Goal: Task Accomplishment & Management: Manage account settings

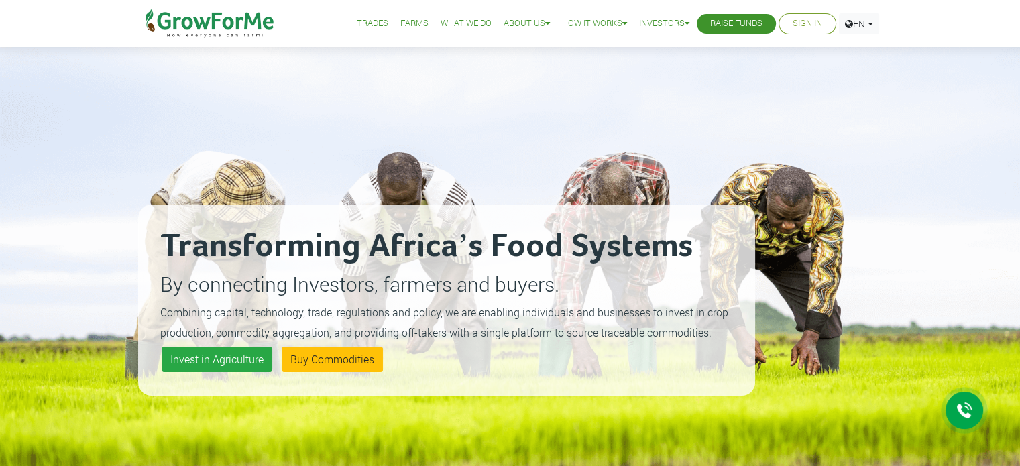
click at [813, 25] on link "Sign In" at bounding box center [808, 24] width 30 height 14
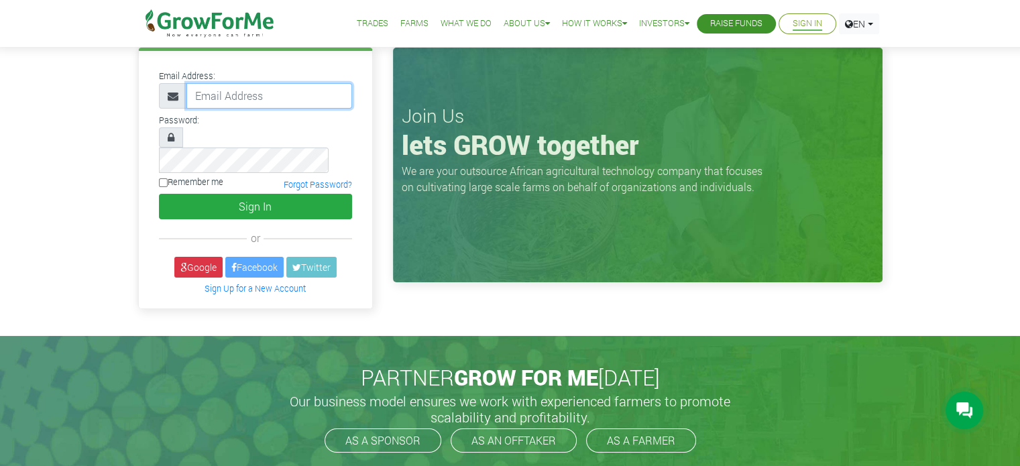
click at [227, 99] on input "email" at bounding box center [269, 95] width 166 height 25
type input "[EMAIL_ADDRESS][DOMAIN_NAME]"
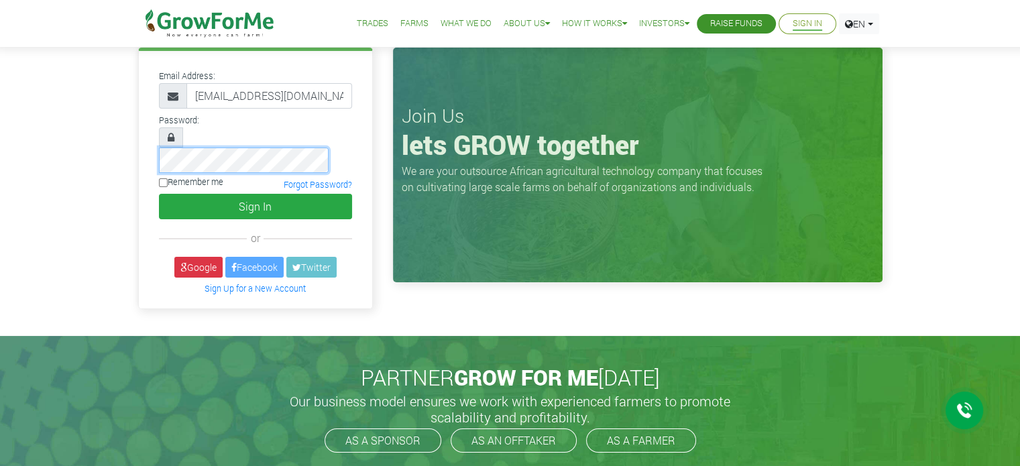
click at [159, 194] on button "Sign In" at bounding box center [255, 206] width 193 height 25
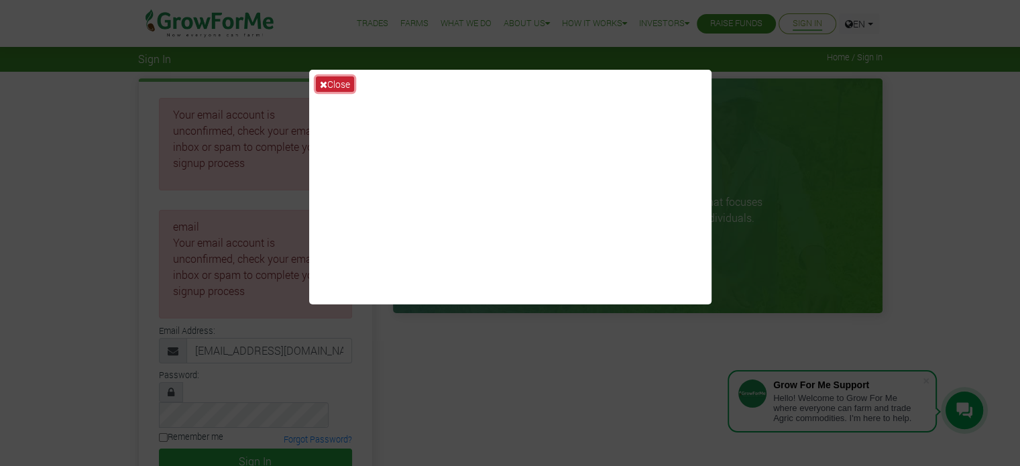
click at [325, 87] on icon at bounding box center [323, 84] width 7 height 9
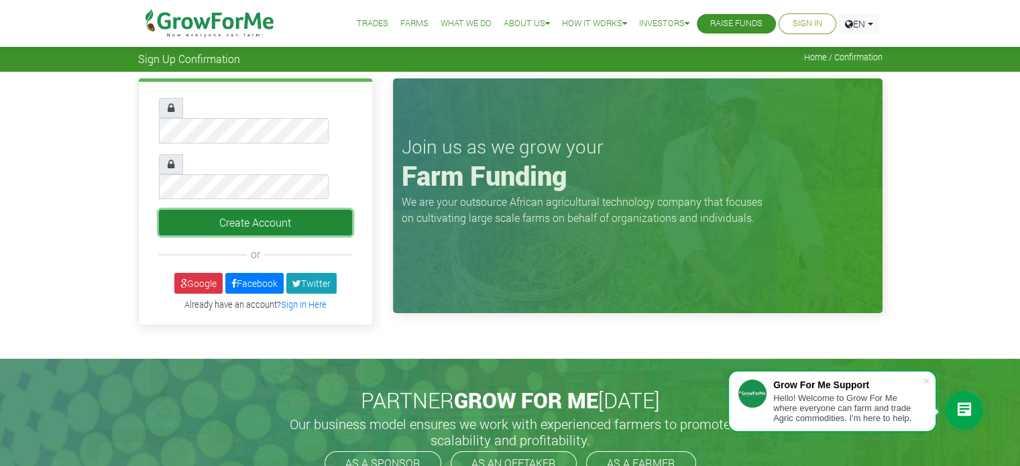
click at [196, 210] on button "Create Account" at bounding box center [255, 222] width 193 height 25
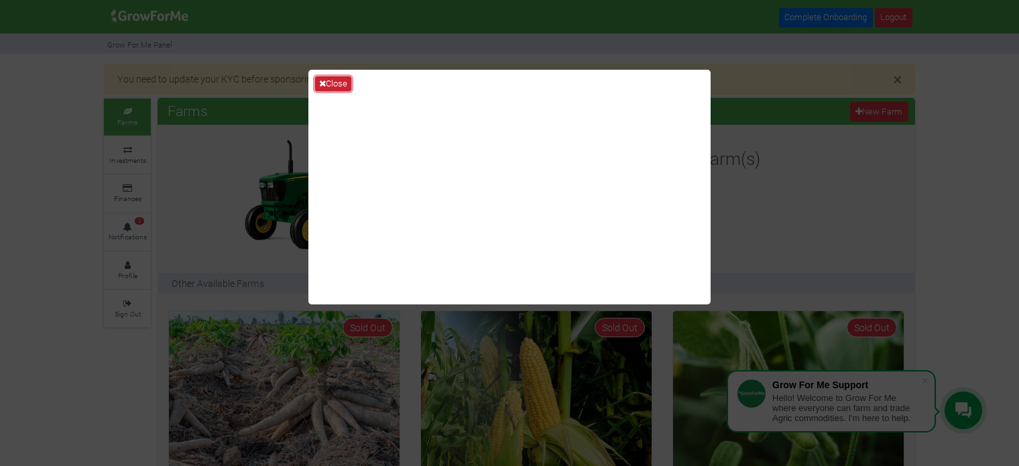
click at [335, 86] on button "Close" at bounding box center [333, 83] width 36 height 15
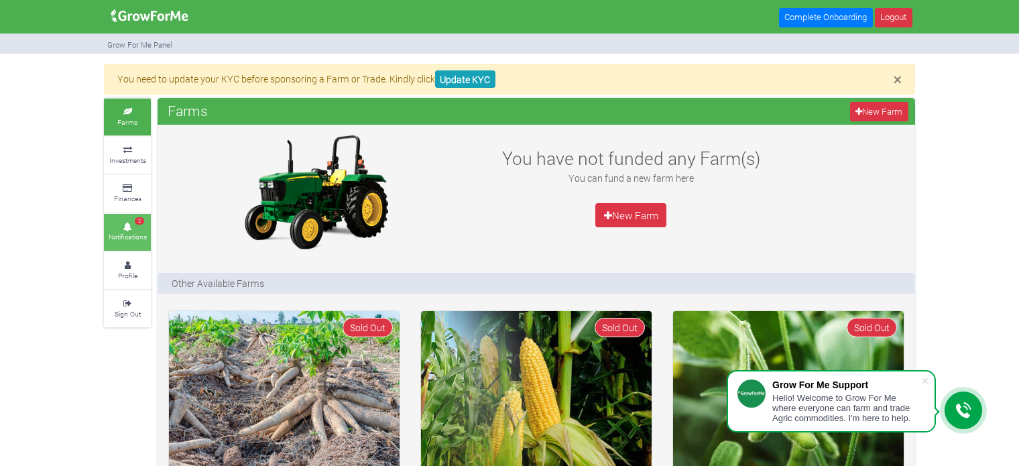
click at [141, 232] on small "Notifications" at bounding box center [128, 236] width 38 height 9
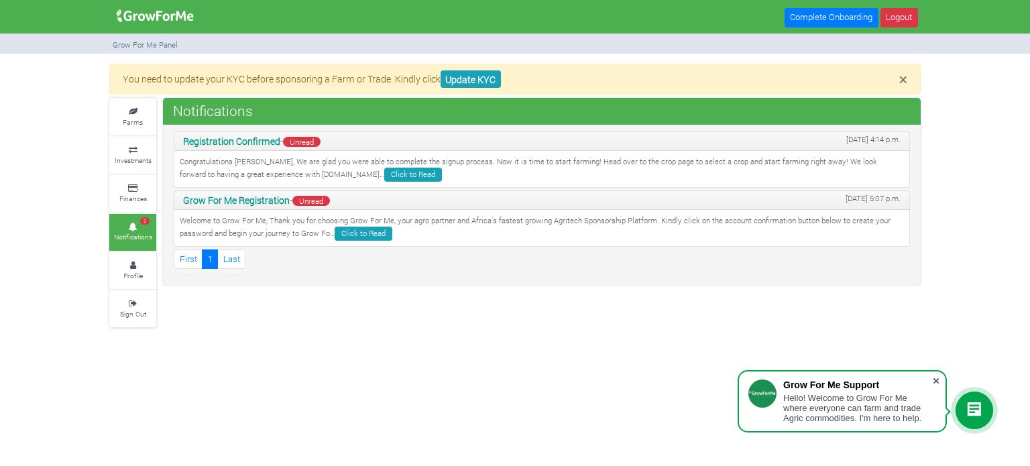
click at [935, 384] on span at bounding box center [935, 380] width 13 height 13
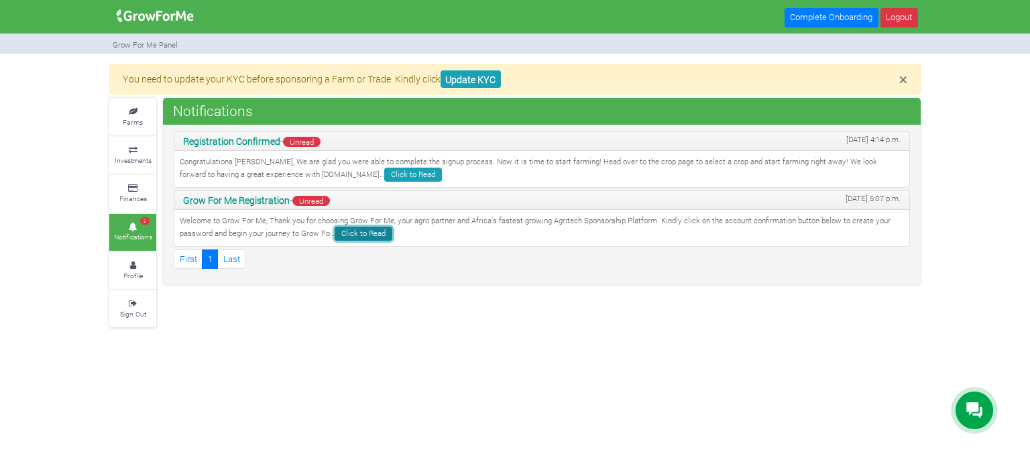
click at [365, 233] on link "Click to Read" at bounding box center [364, 234] width 58 height 14
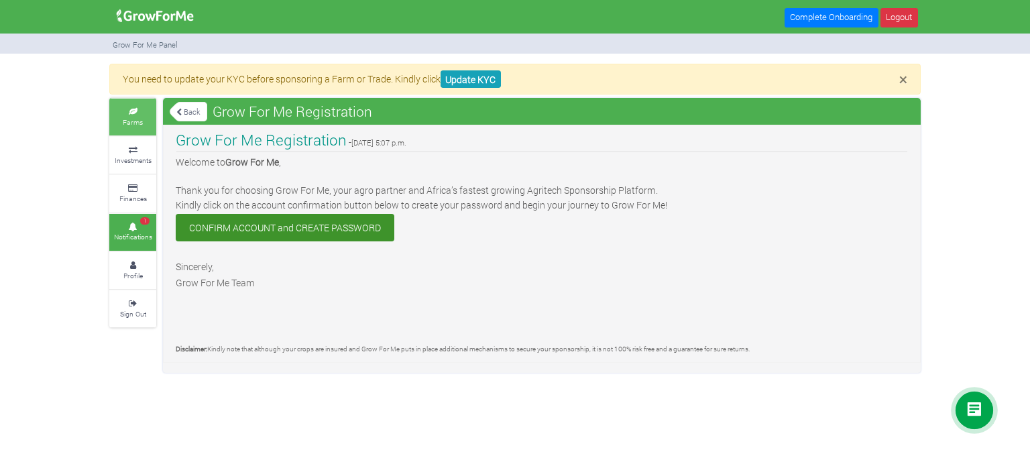
click at [139, 123] on small "Farms" at bounding box center [133, 121] width 20 height 9
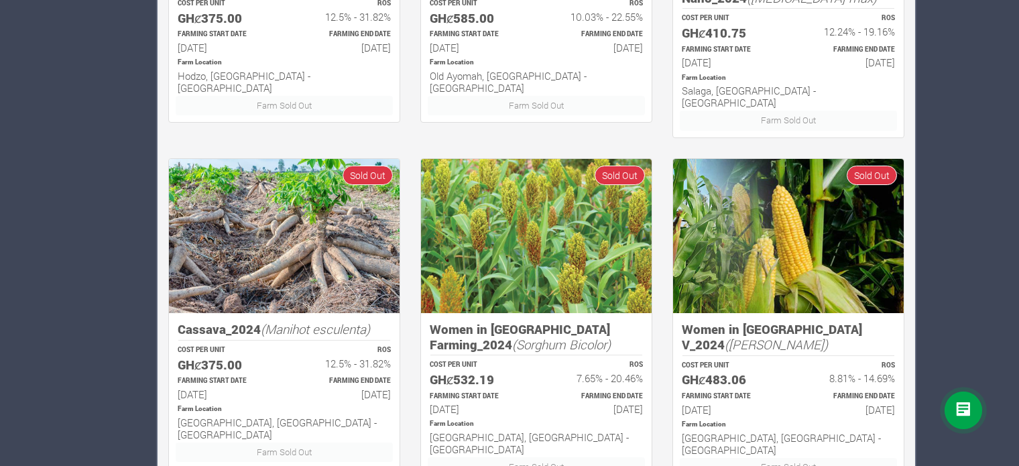
scroll to position [890, 0]
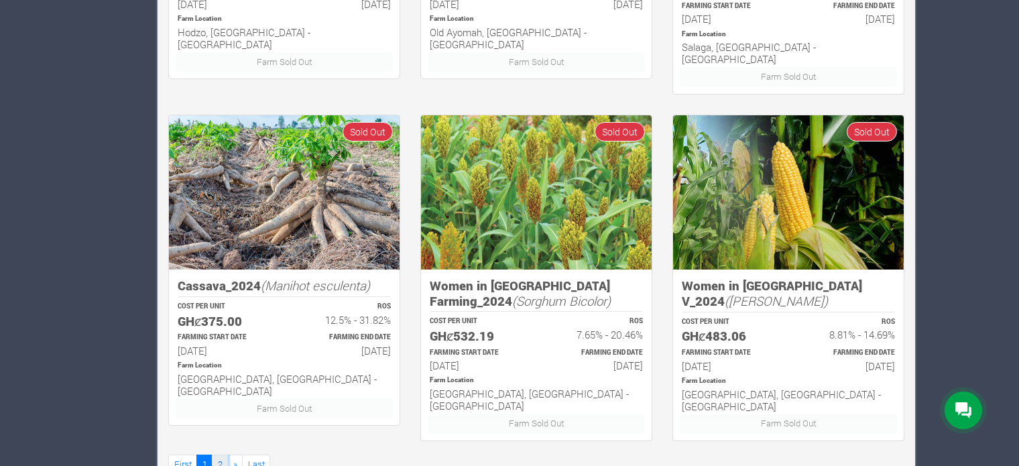
click at [216, 455] on link "2" at bounding box center [220, 464] width 16 height 19
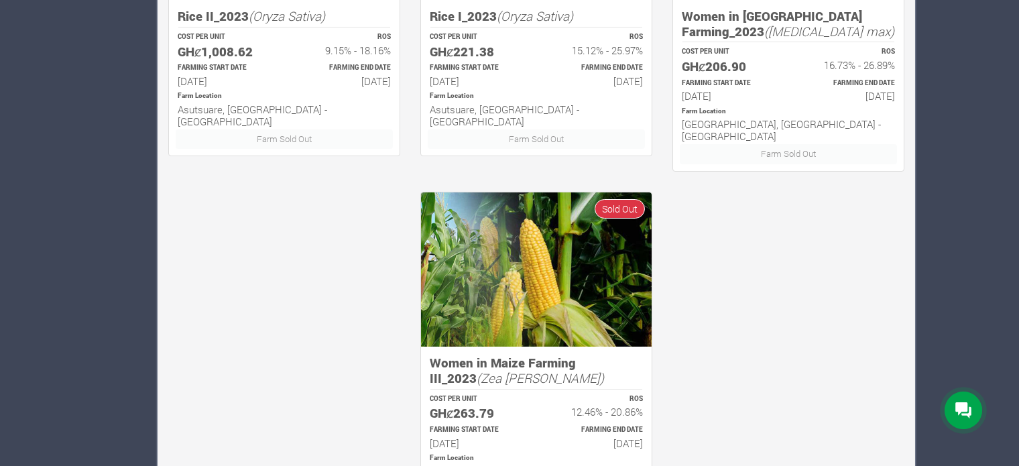
scroll to position [890, 0]
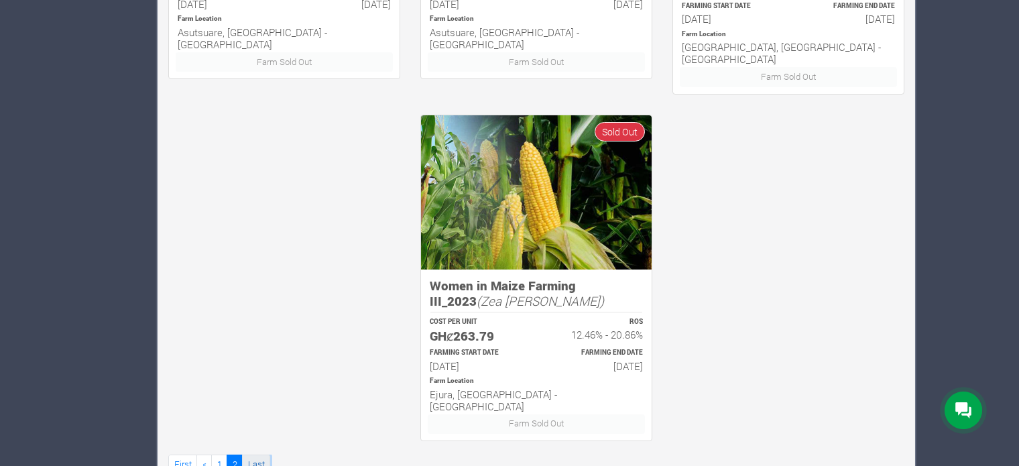
click at [259, 455] on link "Last" at bounding box center [256, 464] width 28 height 19
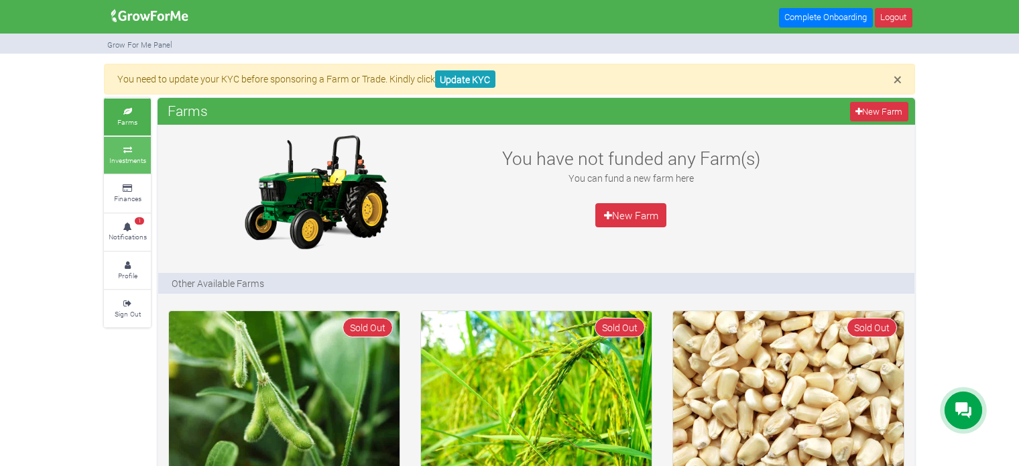
click at [131, 162] on small "Investments" at bounding box center [127, 160] width 37 height 9
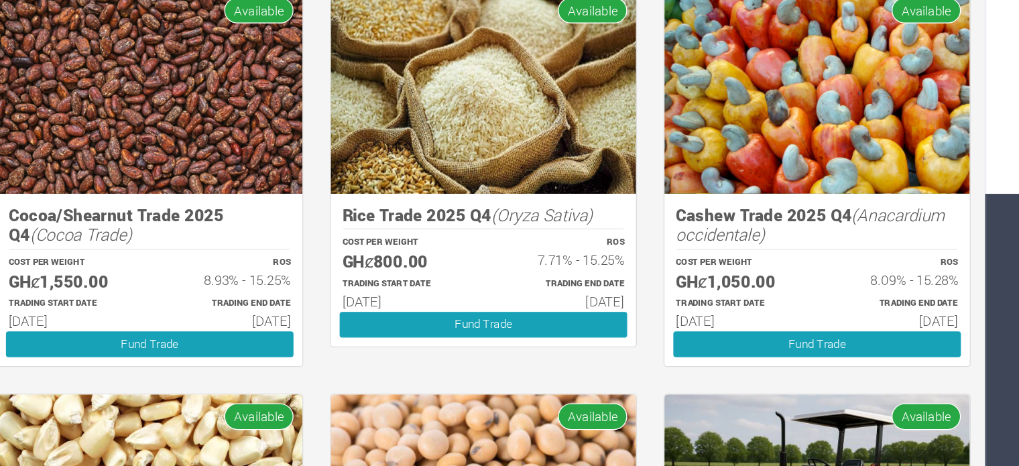
scroll to position [262, 0]
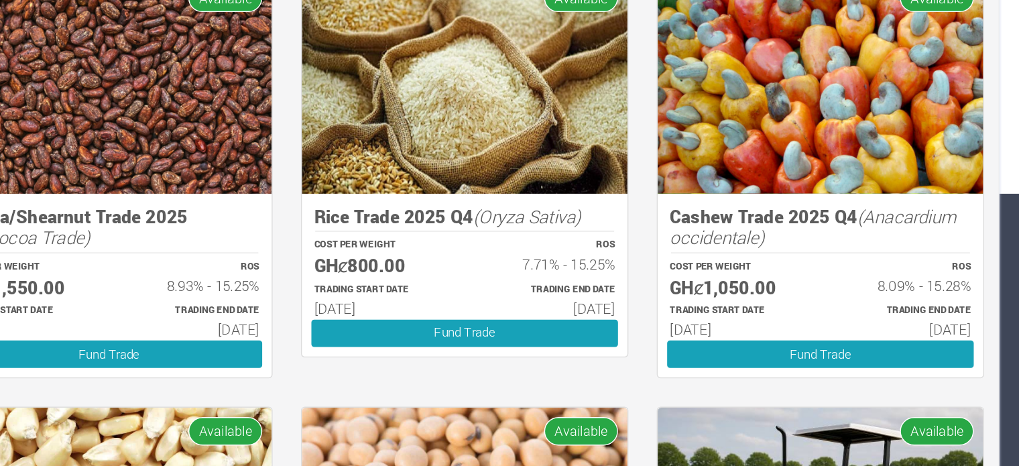
click at [848, 284] on p "TRADING END DATE" at bounding box center [848, 286] width 95 height 10
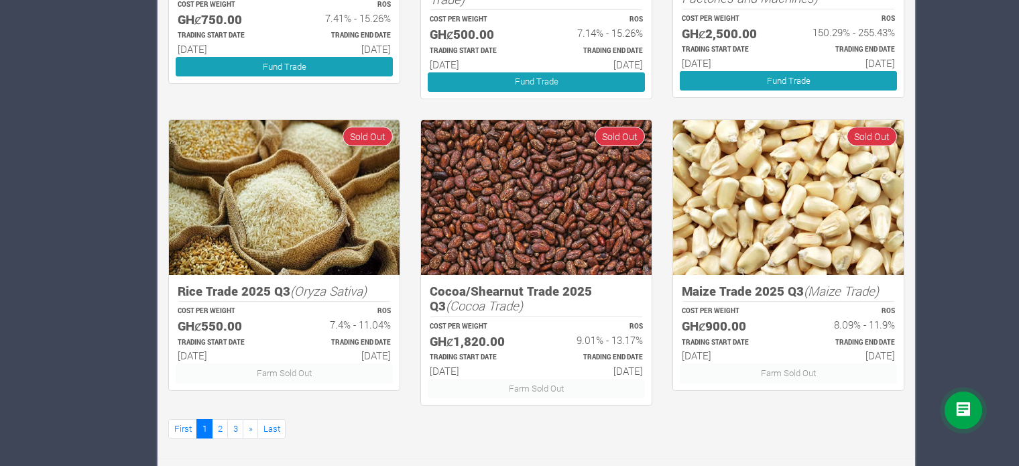
scroll to position [805, 0]
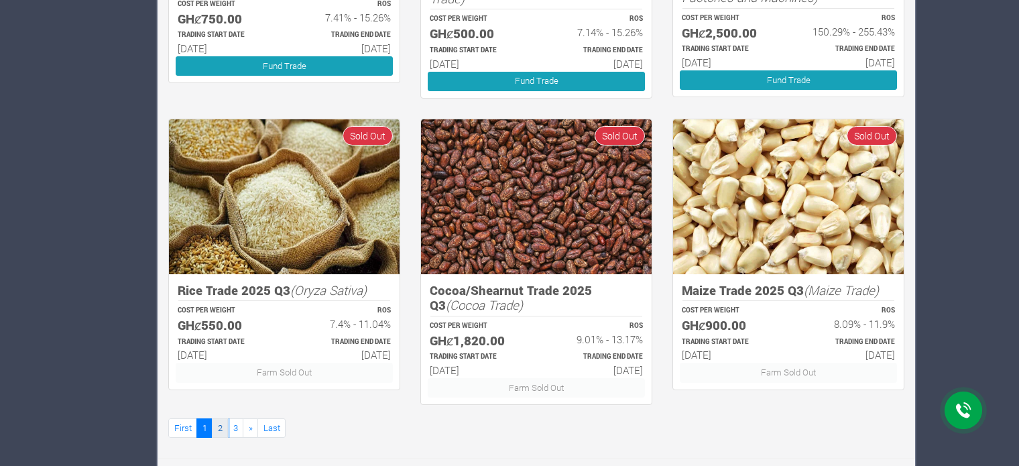
click at [217, 426] on link "2" at bounding box center [220, 427] width 16 height 19
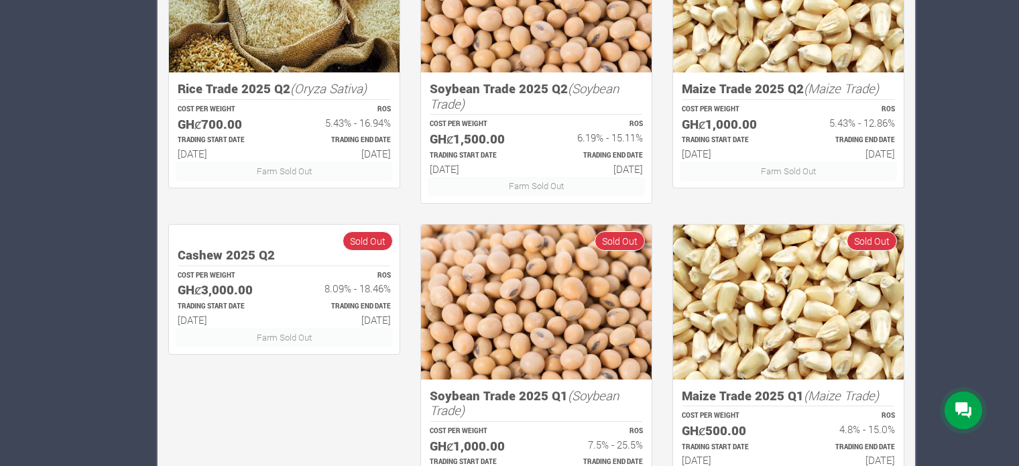
scroll to position [805, 0]
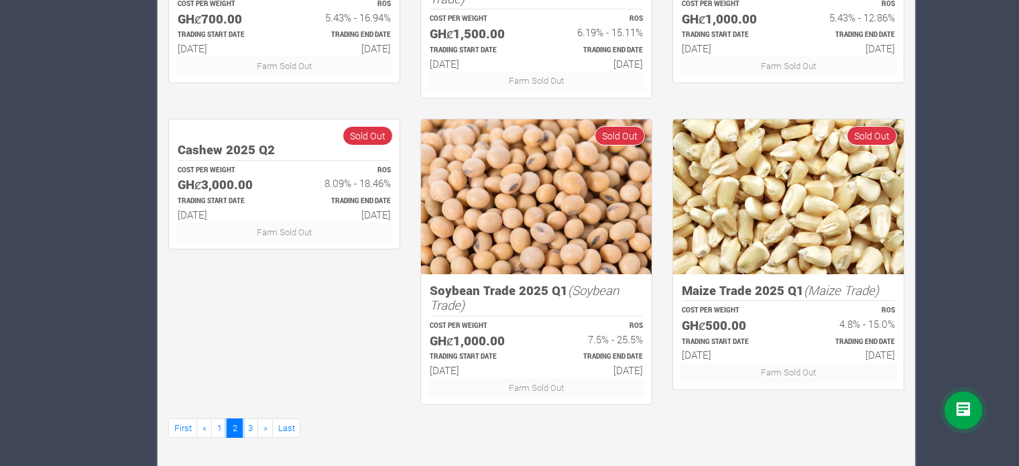
click at [233, 426] on link "2" at bounding box center [235, 427] width 16 height 19
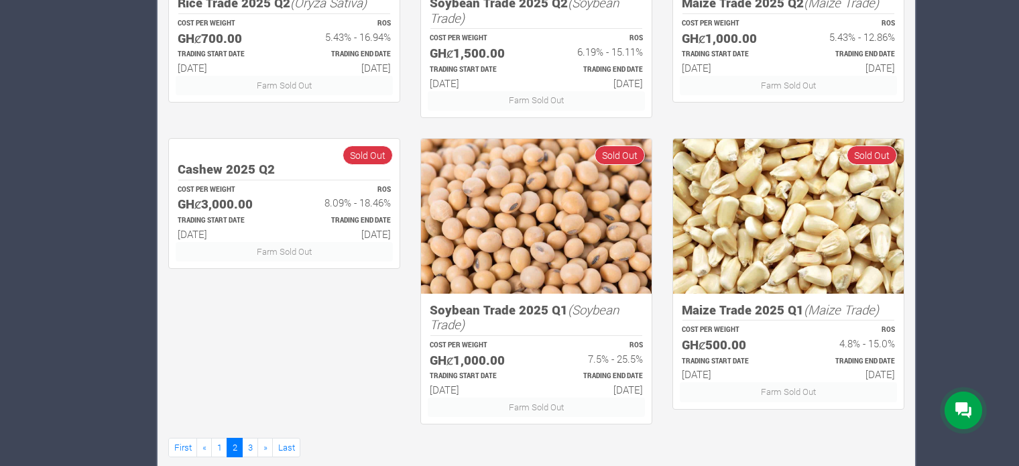
scroll to position [787, 0]
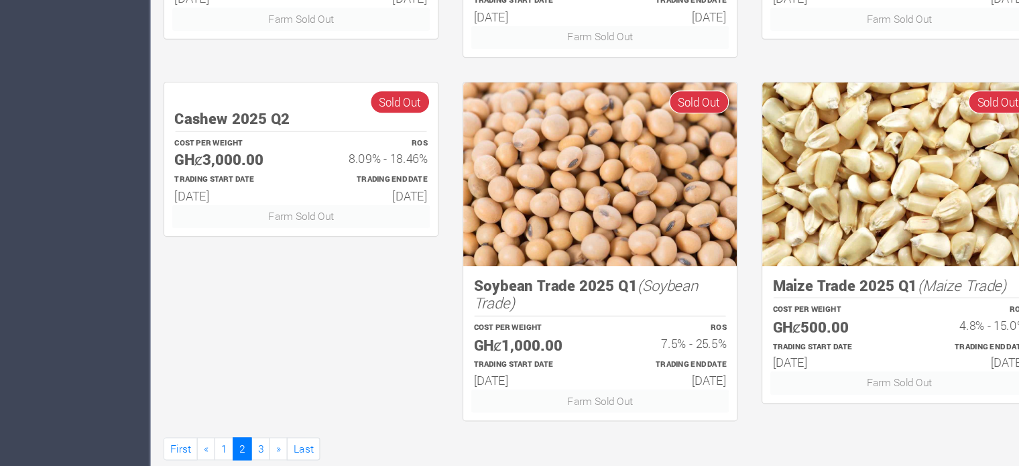
scroll to position [805, 0]
click at [249, 426] on link "3" at bounding box center [250, 427] width 16 height 19
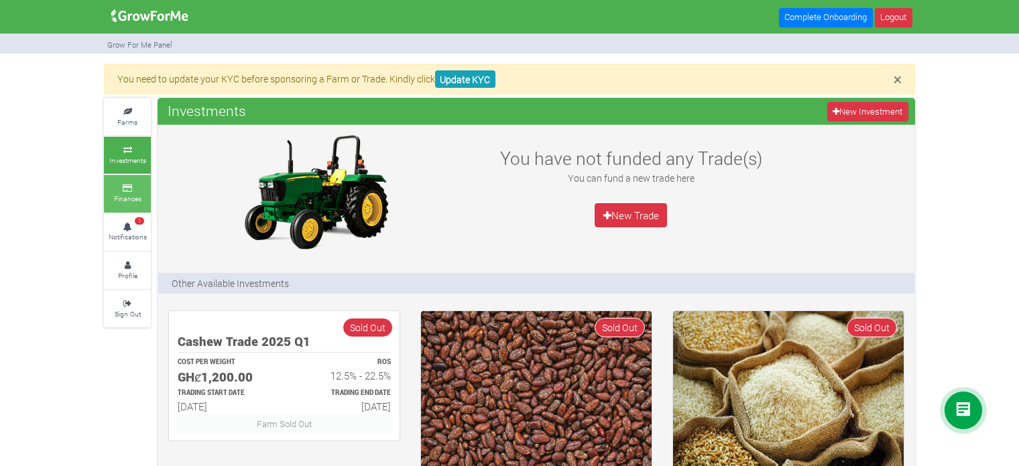
click at [128, 190] on link "Finances" at bounding box center [127, 193] width 47 height 37
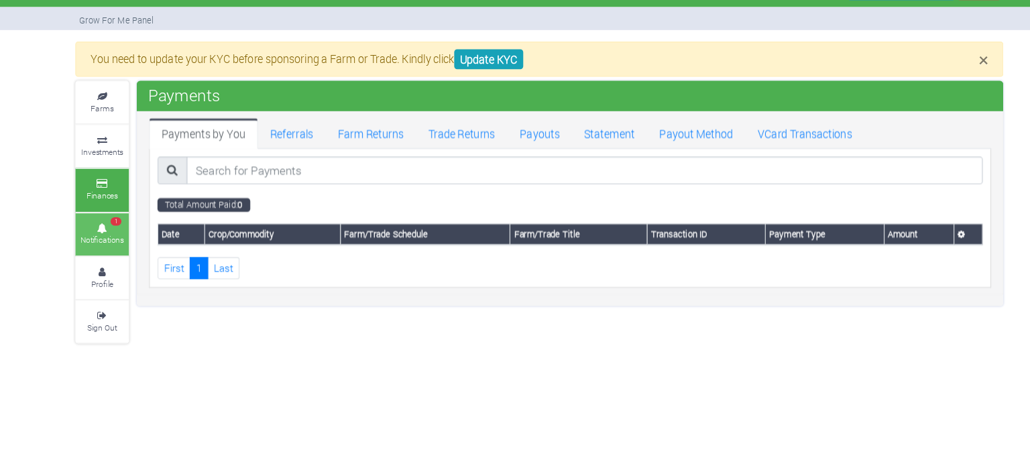
click at [126, 233] on small "Notifications" at bounding box center [133, 236] width 38 height 9
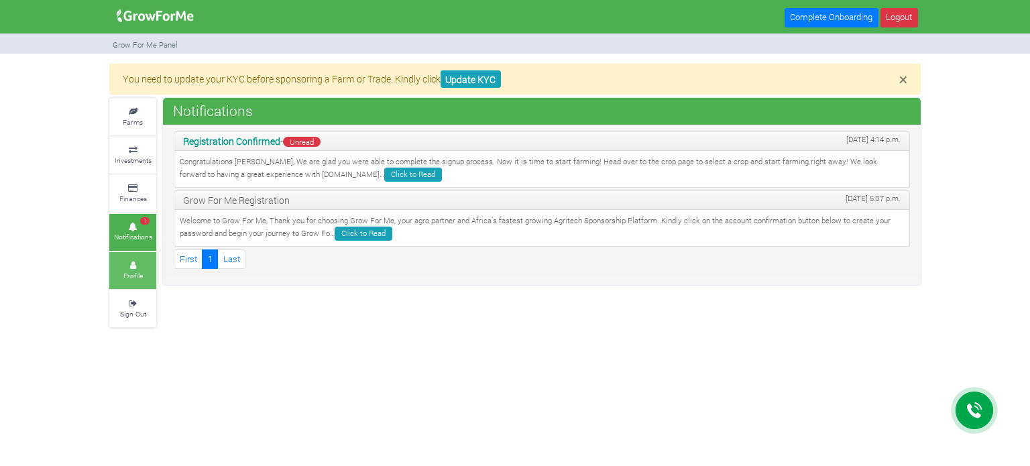
click at [129, 271] on small "Profile" at bounding box center [132, 275] width 19 height 9
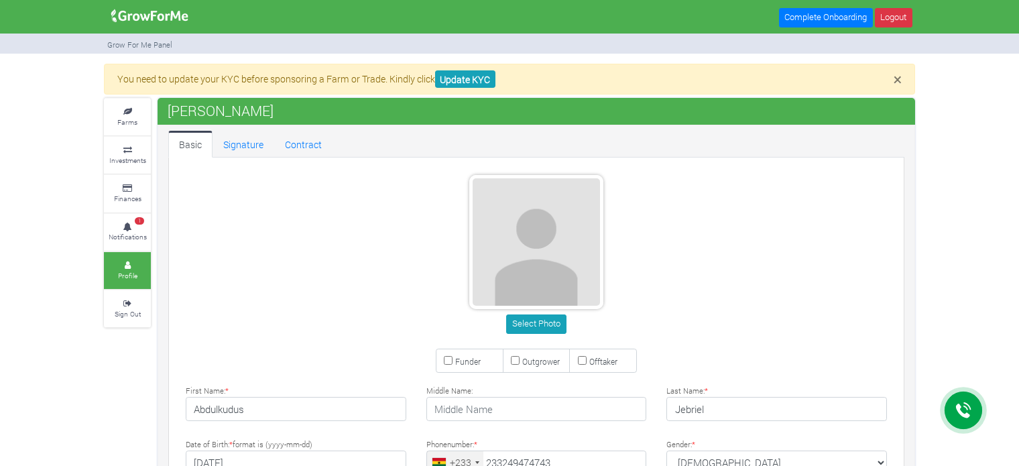
type input "24 947 4743"
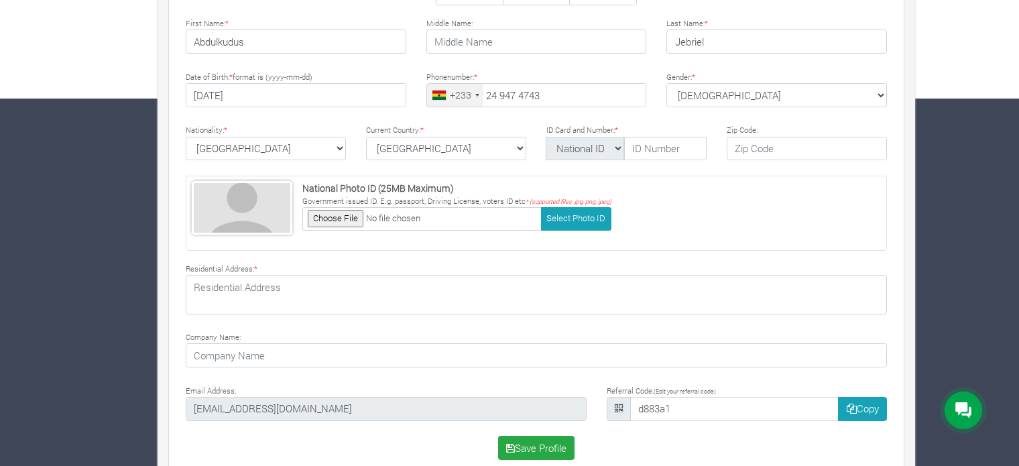
scroll to position [386, 0]
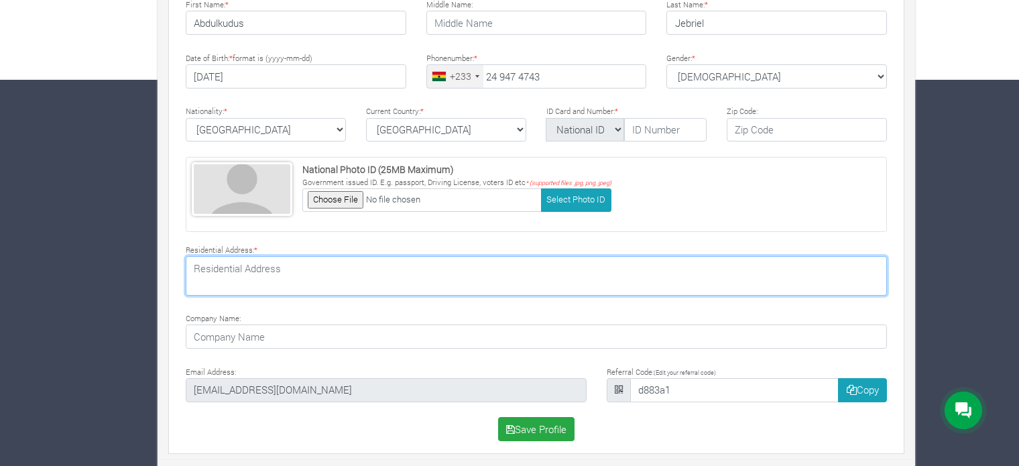
click at [237, 268] on textarea at bounding box center [536, 275] width 701 height 39
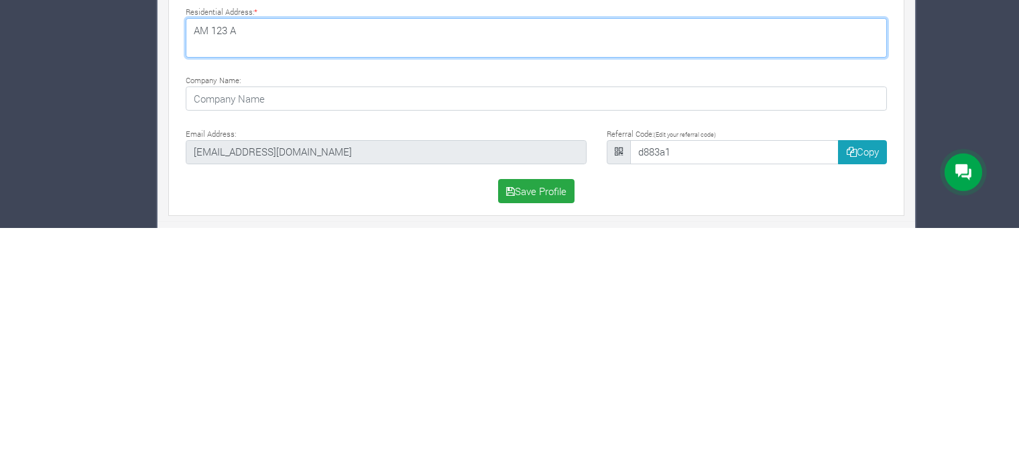
type textarea "AM 123 A"
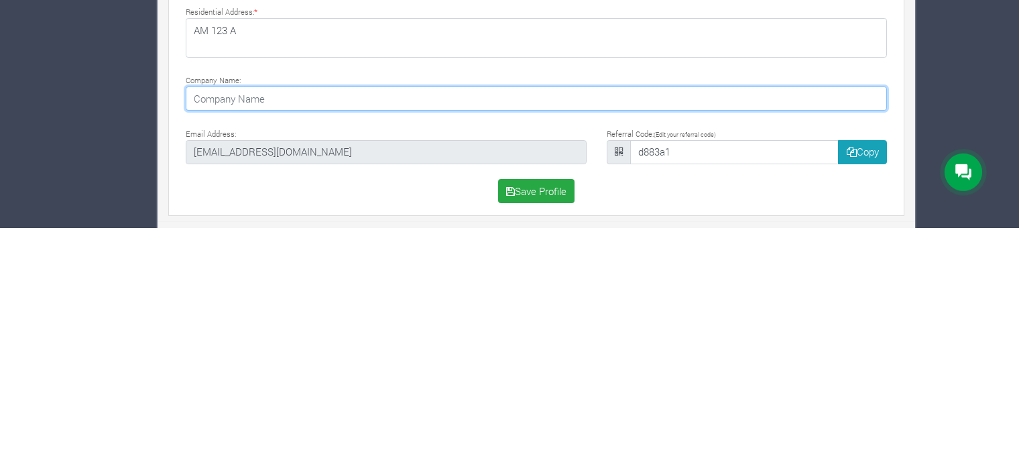
click at [234, 333] on input at bounding box center [536, 337] width 701 height 24
type input "D"
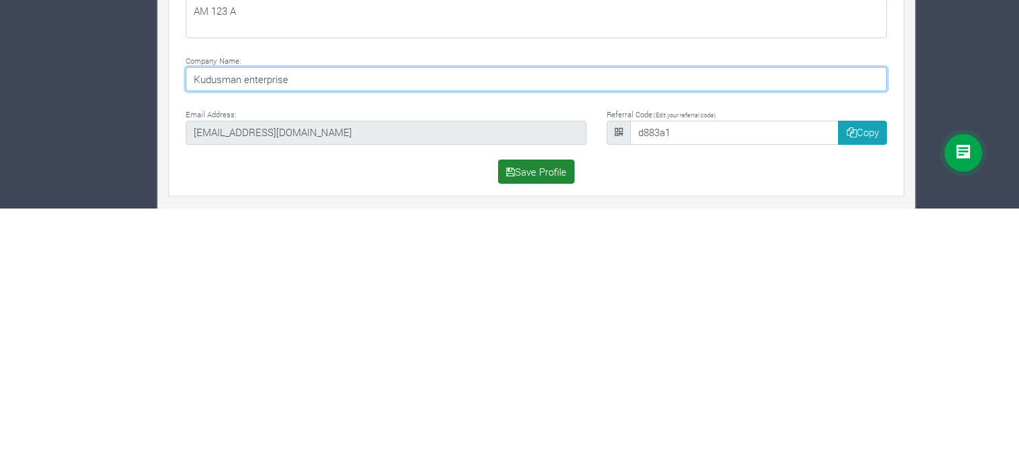
type input "Kudusman enterprise"
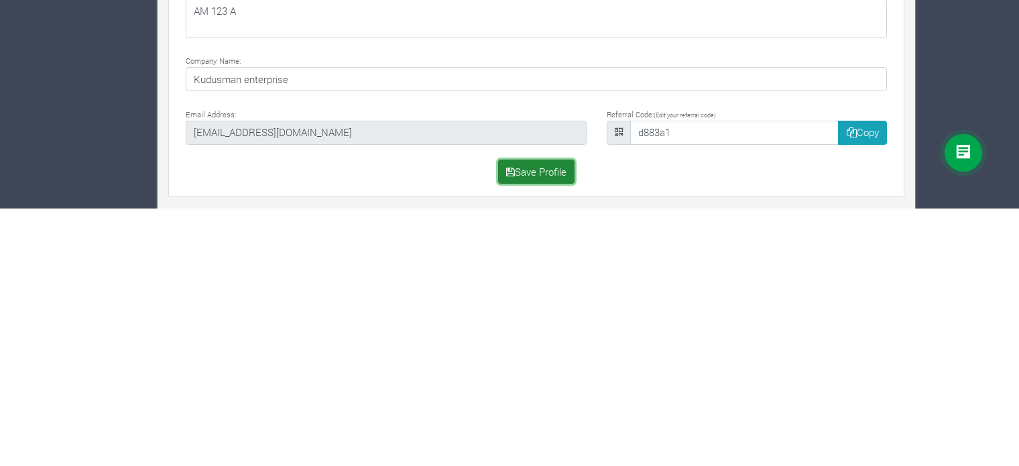
click at [557, 420] on button "Save Profile" at bounding box center [536, 429] width 77 height 24
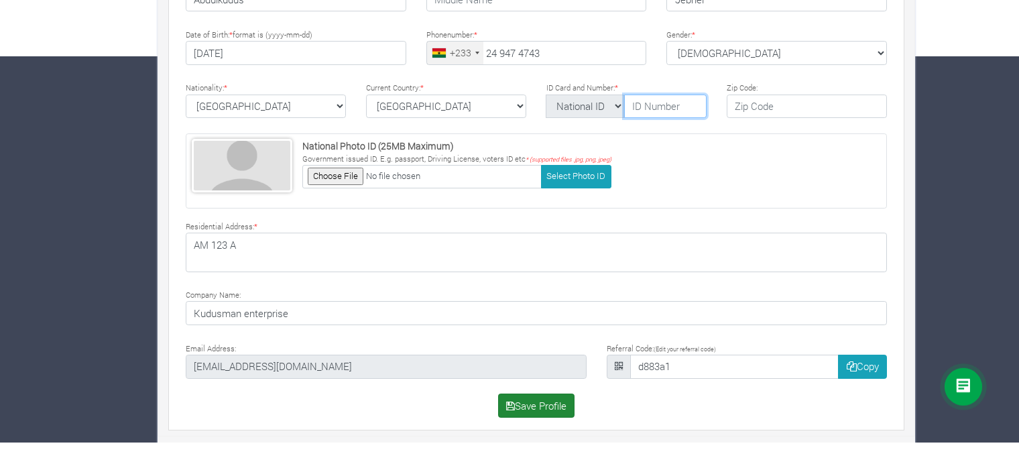
scroll to position [386, 0]
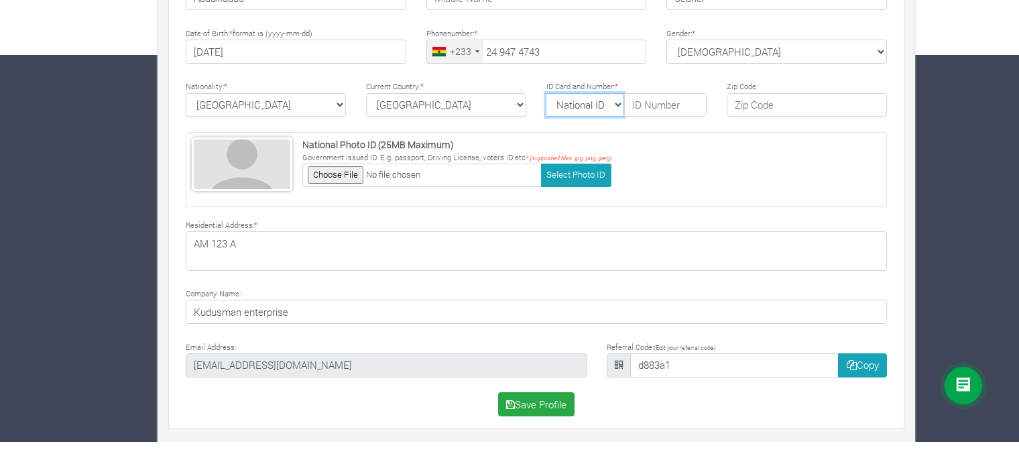
click at [614, 131] on select "National ID Ghana ID Passport Drivers" at bounding box center [585, 130] width 78 height 24
click at [546, 118] on select "National ID Ghana ID Passport Drivers" at bounding box center [585, 130] width 78 height 24
click at [778, 128] on input "text" at bounding box center [807, 130] width 160 height 24
type input "1"
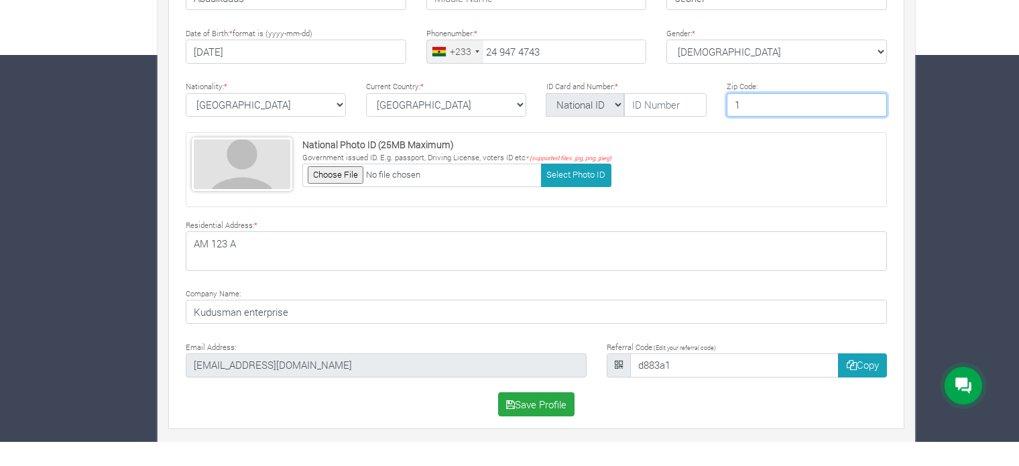
scroll to position [386, 0]
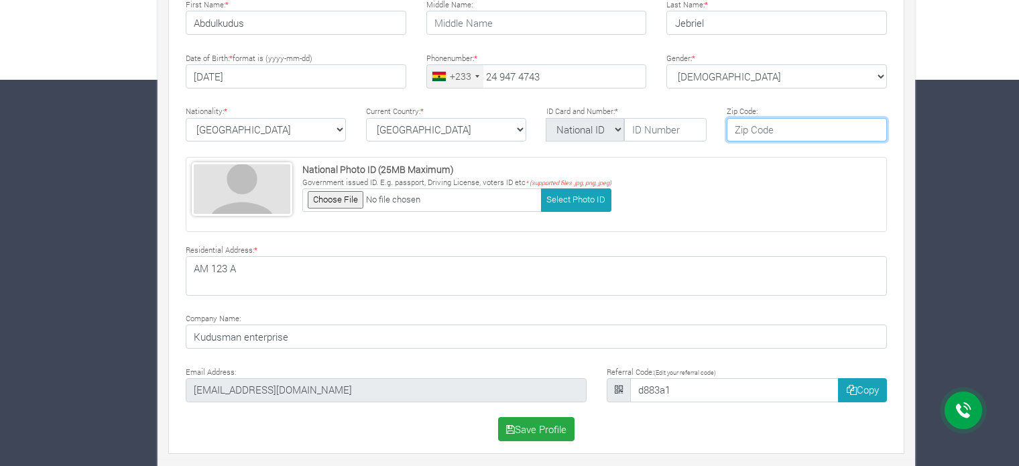
click at [743, 130] on input "text" at bounding box center [807, 130] width 160 height 24
type input "00233"
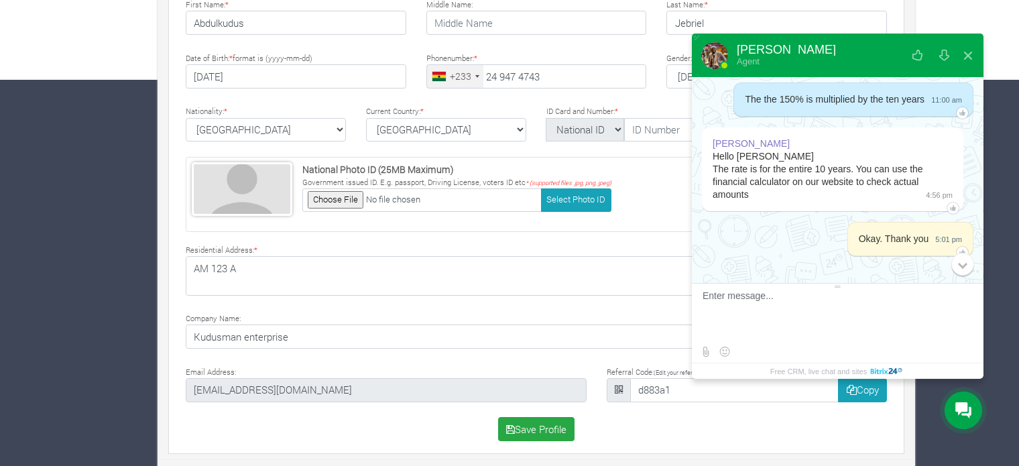
scroll to position [372, 0]
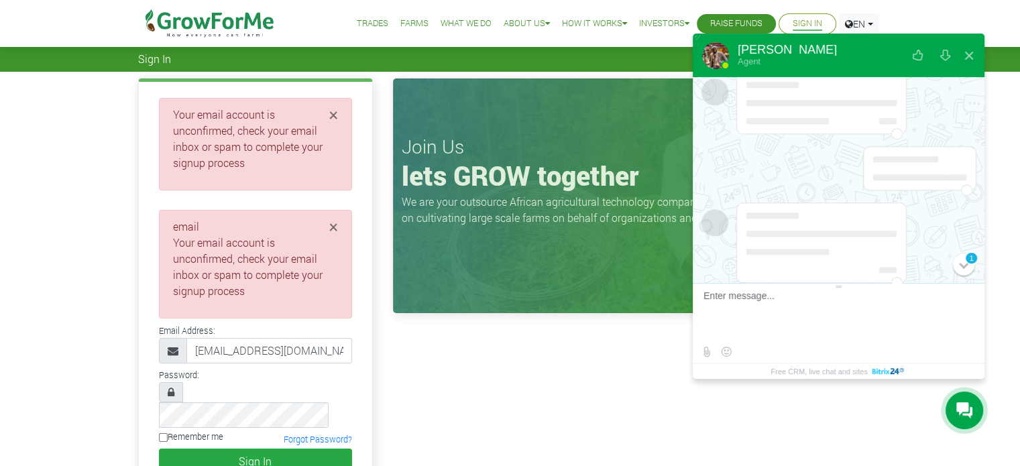
scroll to position [327, 0]
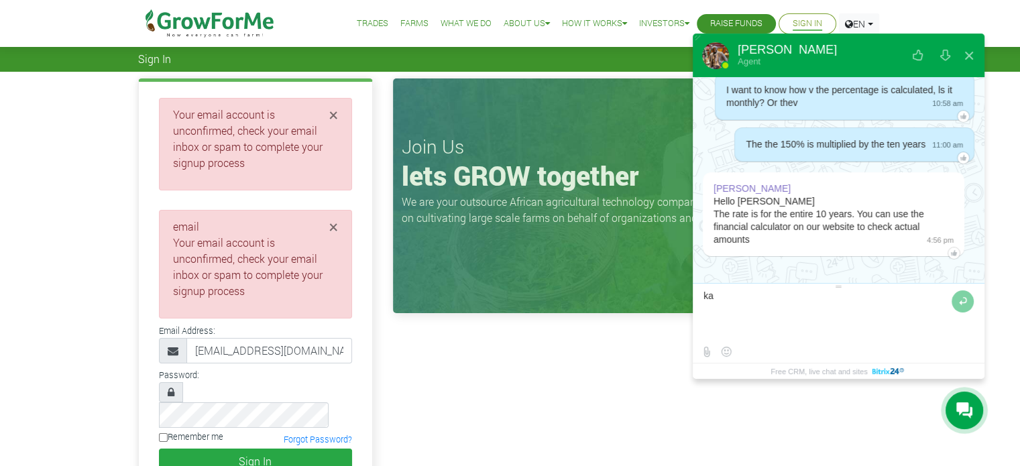
type textarea "k"
type textarea "T"
click at [856, 297] on textarea at bounding box center [825, 315] width 245 height 50
click at [823, 298] on textarea at bounding box center [825, 315] width 245 height 50
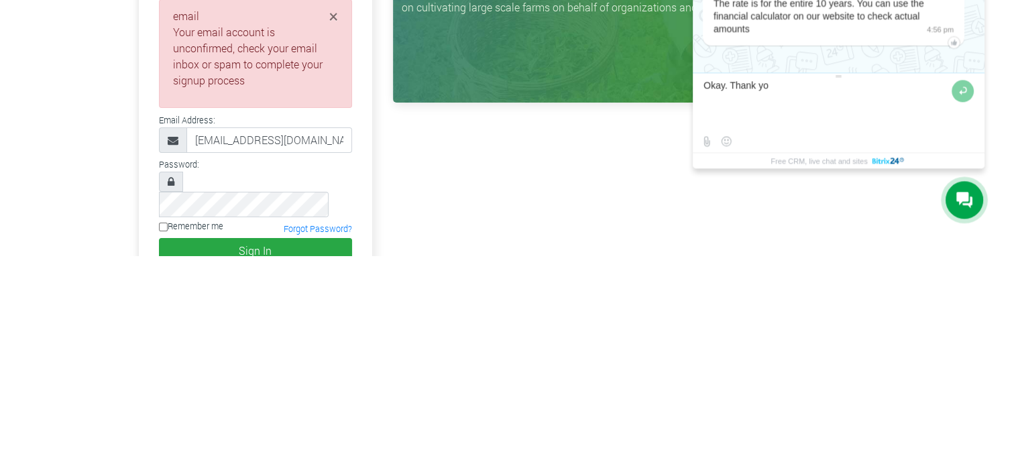
type textarea "Okay. Thank you"
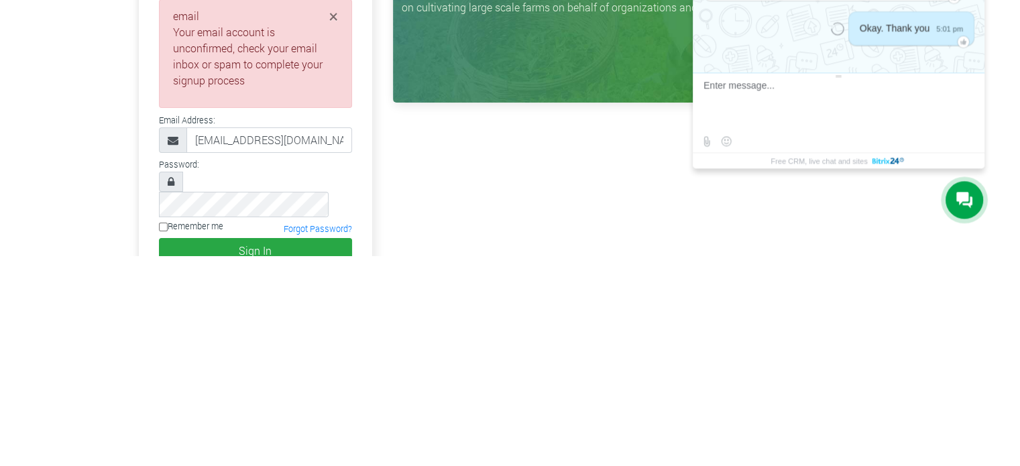
scroll to position [372, 0]
click at [16, 306] on div "× Your email account is unconfirmed, check your email inbox or spam to complete…" at bounding box center [510, 331] width 1020 height 519
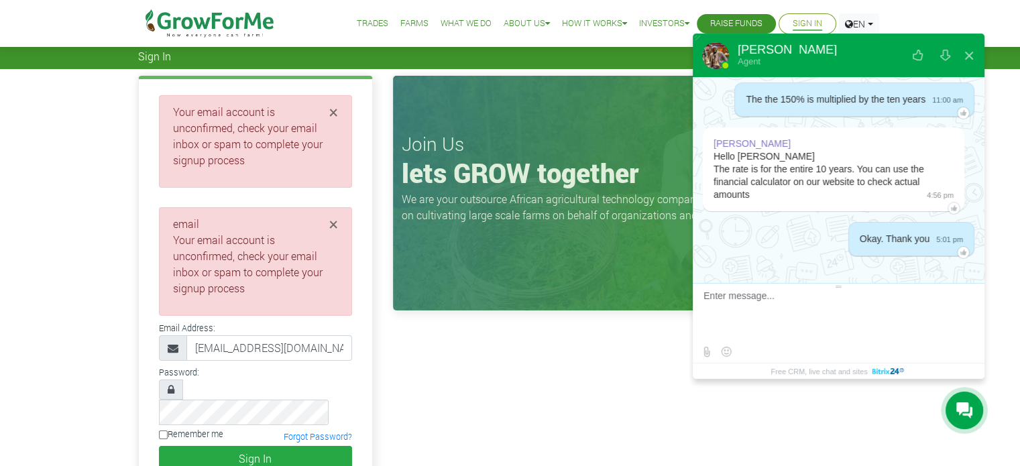
scroll to position [0, 0]
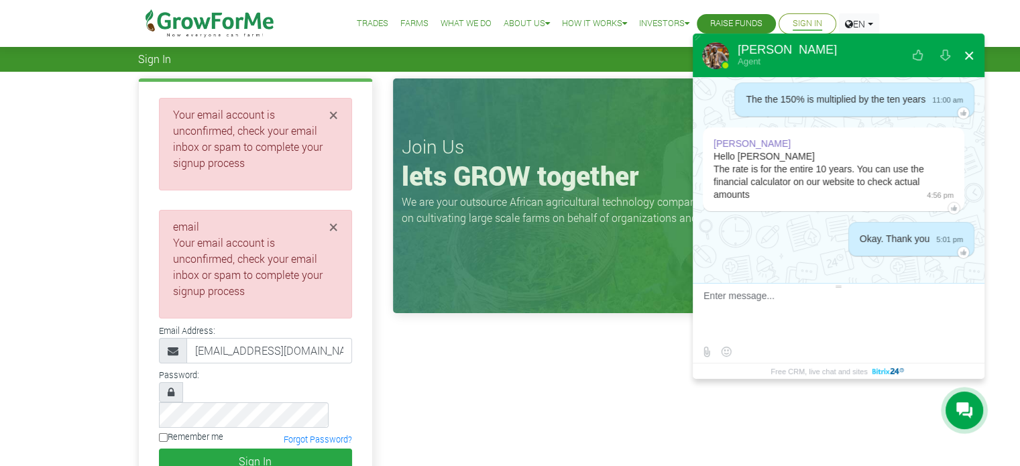
click at [960, 67] on button at bounding box center [969, 55] width 24 height 32
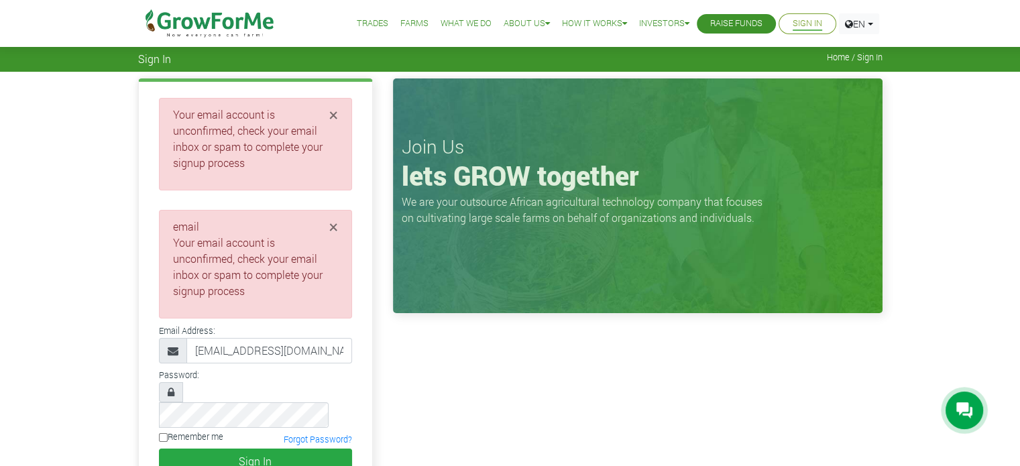
click at [357, 26] on link "Trades" at bounding box center [373, 24] width 32 height 14
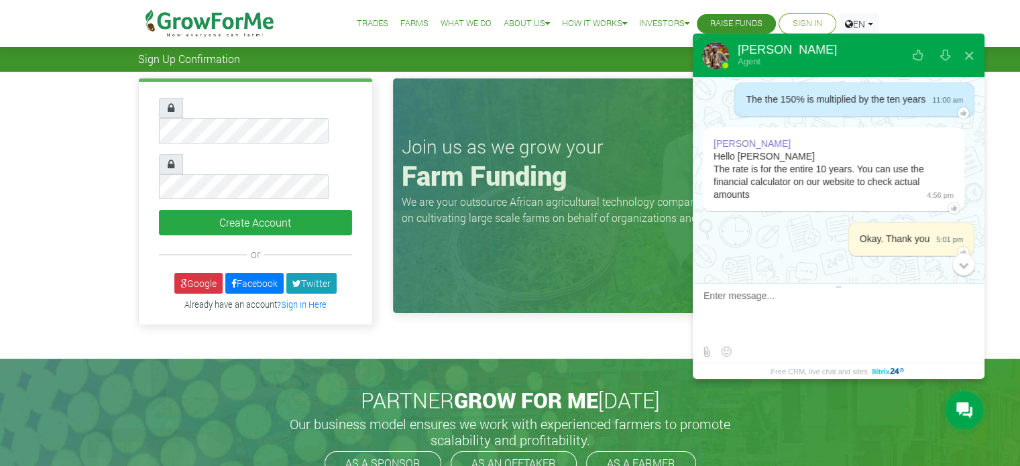
scroll to position [372, 0]
click at [971, 64] on button at bounding box center [969, 55] width 24 height 32
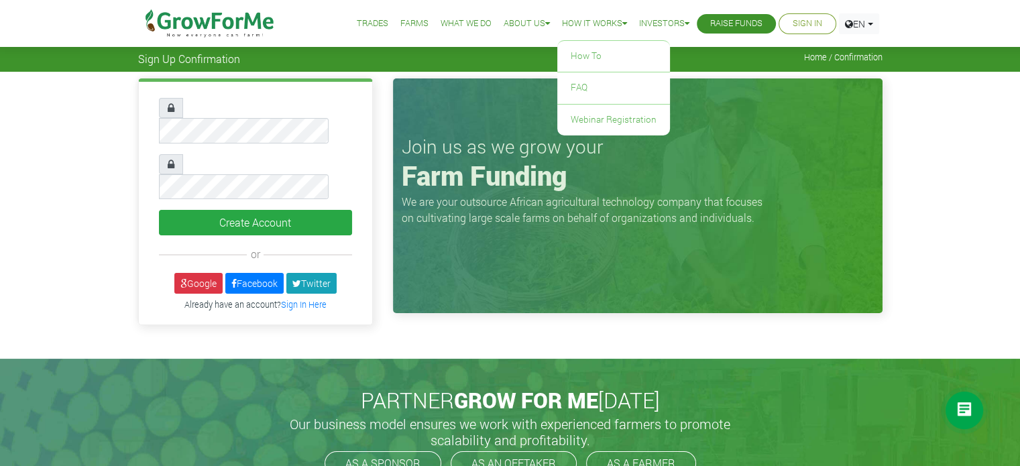
click at [579, 21] on link "How it Works" at bounding box center [594, 24] width 65 height 14
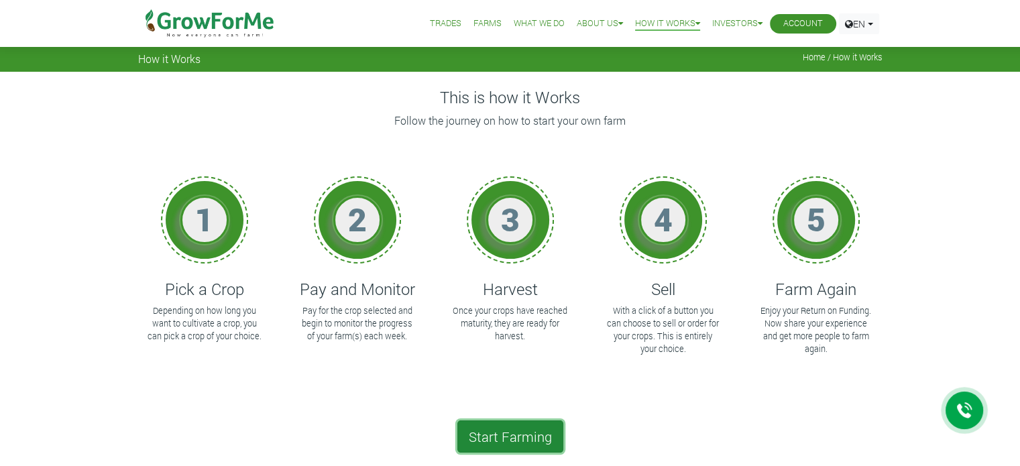
click at [537, 434] on link "Start Farming" at bounding box center [510, 436] width 106 height 32
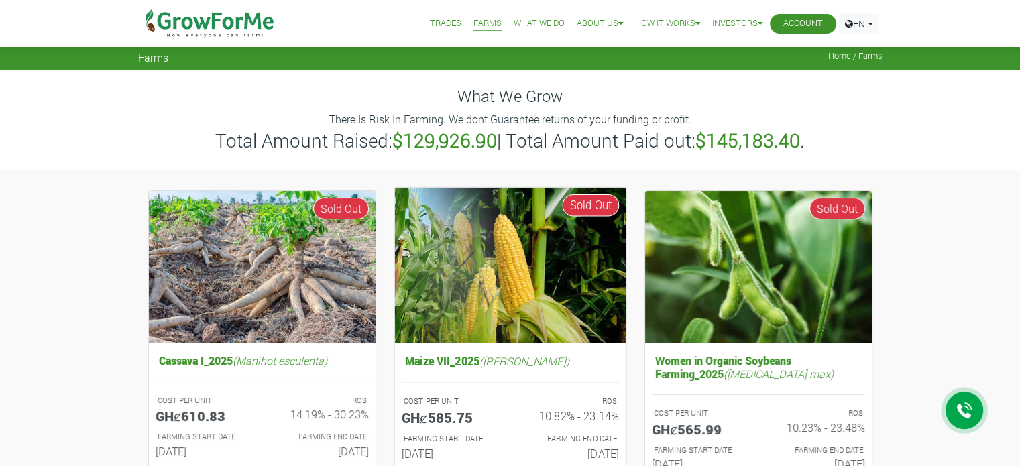
scroll to position [1, 0]
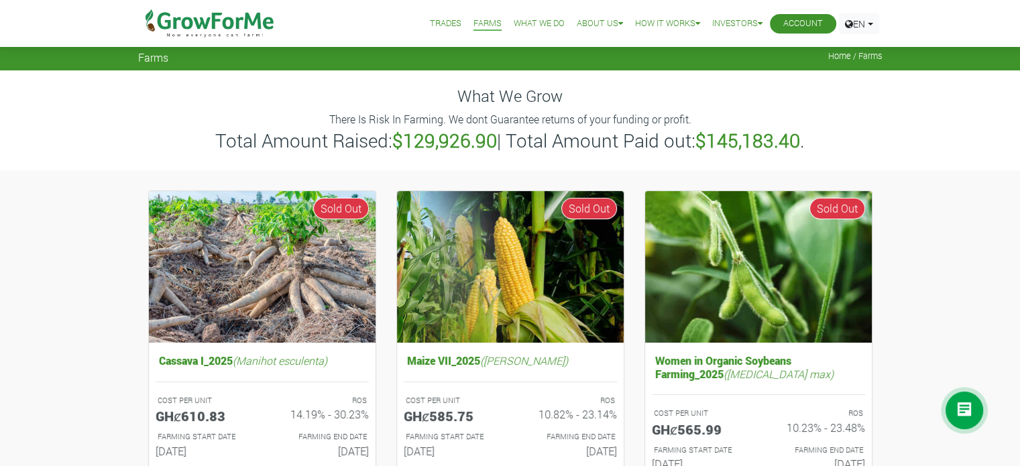
click at [535, 25] on link "What We Do" at bounding box center [539, 24] width 51 height 14
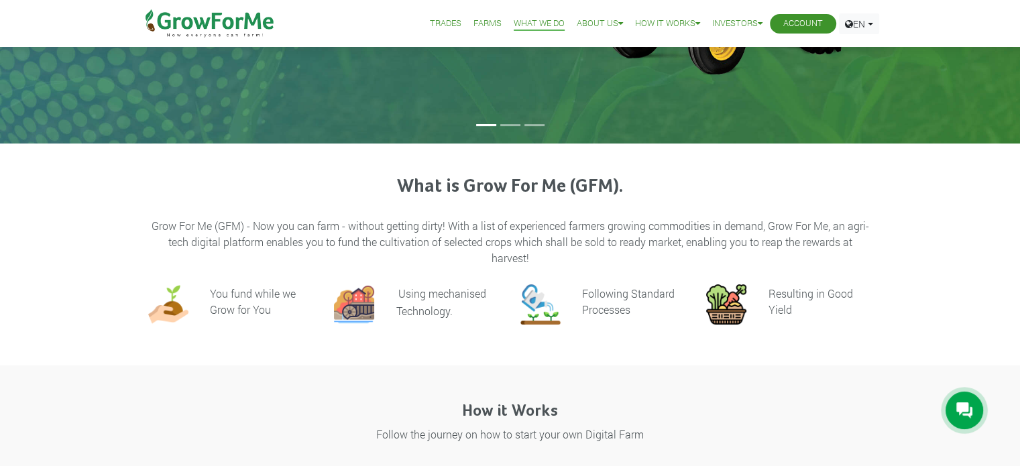
scroll to position [206, 0]
